Goal: Task Accomplishment & Management: Manage account settings

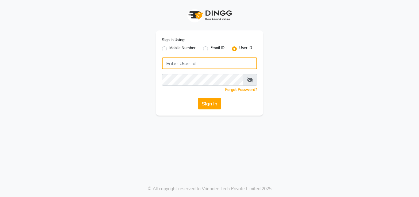
type input "[EMAIL_ADDRESS][DOMAIN_NAME]"
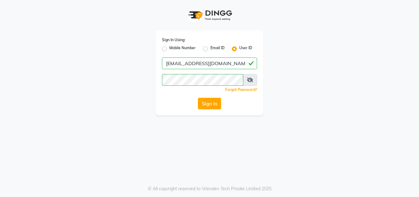
click at [286, 109] on div "Sign In Using: Mobile Number Email ID User ID [EMAIL_ADDRESS][DOMAIN_NAME] Reme…" at bounding box center [210, 57] width 350 height 115
click at [215, 100] on button "Sign In" at bounding box center [209, 104] width 23 height 12
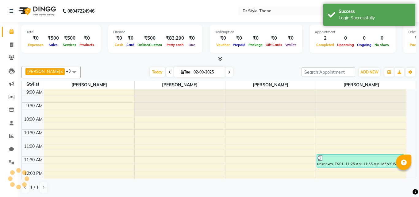
select select "en"
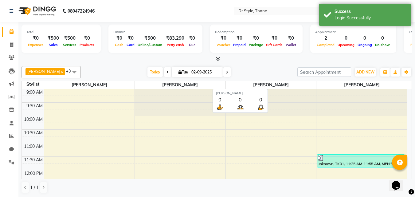
scroll to position [0, 0]
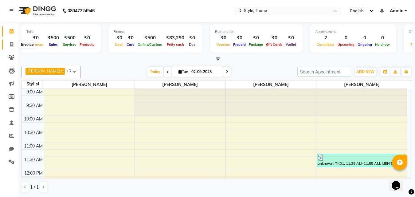
click at [10, 44] on icon at bounding box center [11, 44] width 3 height 5
select select "7832"
select select "service"
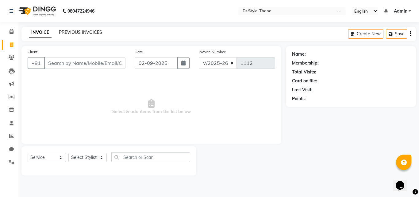
click at [95, 32] on link "PREVIOUS INVOICES" at bounding box center [80, 32] width 43 height 6
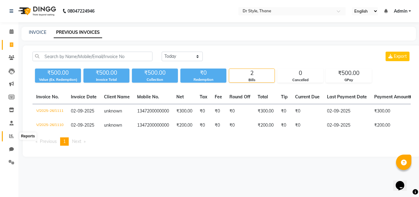
click at [12, 136] on icon at bounding box center [11, 135] width 5 height 5
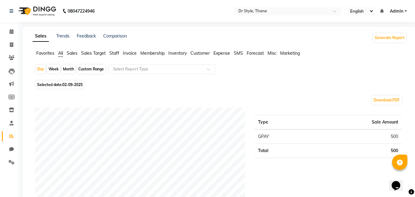
click at [67, 69] on div "Month" at bounding box center [68, 69] width 14 height 9
select select "9"
select select "2025"
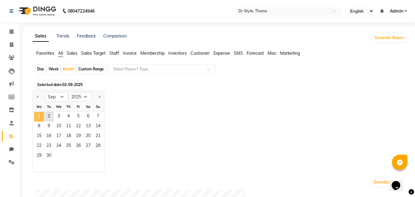
click at [39, 114] on span "1" at bounding box center [39, 117] width 10 height 10
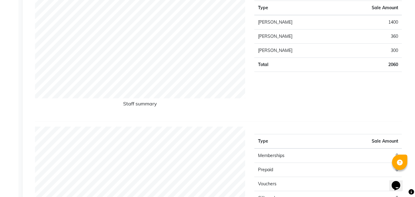
scroll to position [215, 0]
